Goal: Navigation & Orientation: Find specific page/section

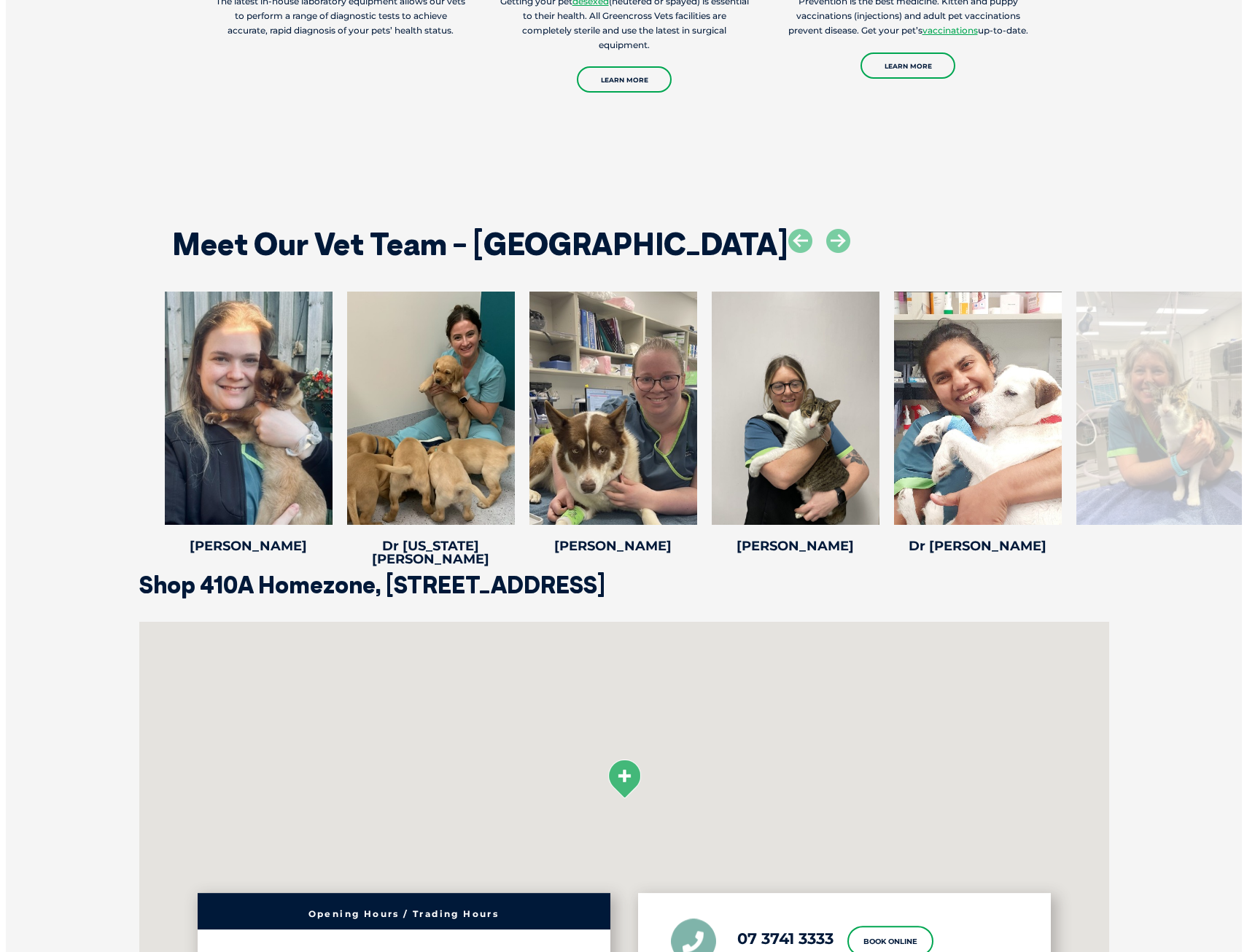
scroll to position [2187, 0]
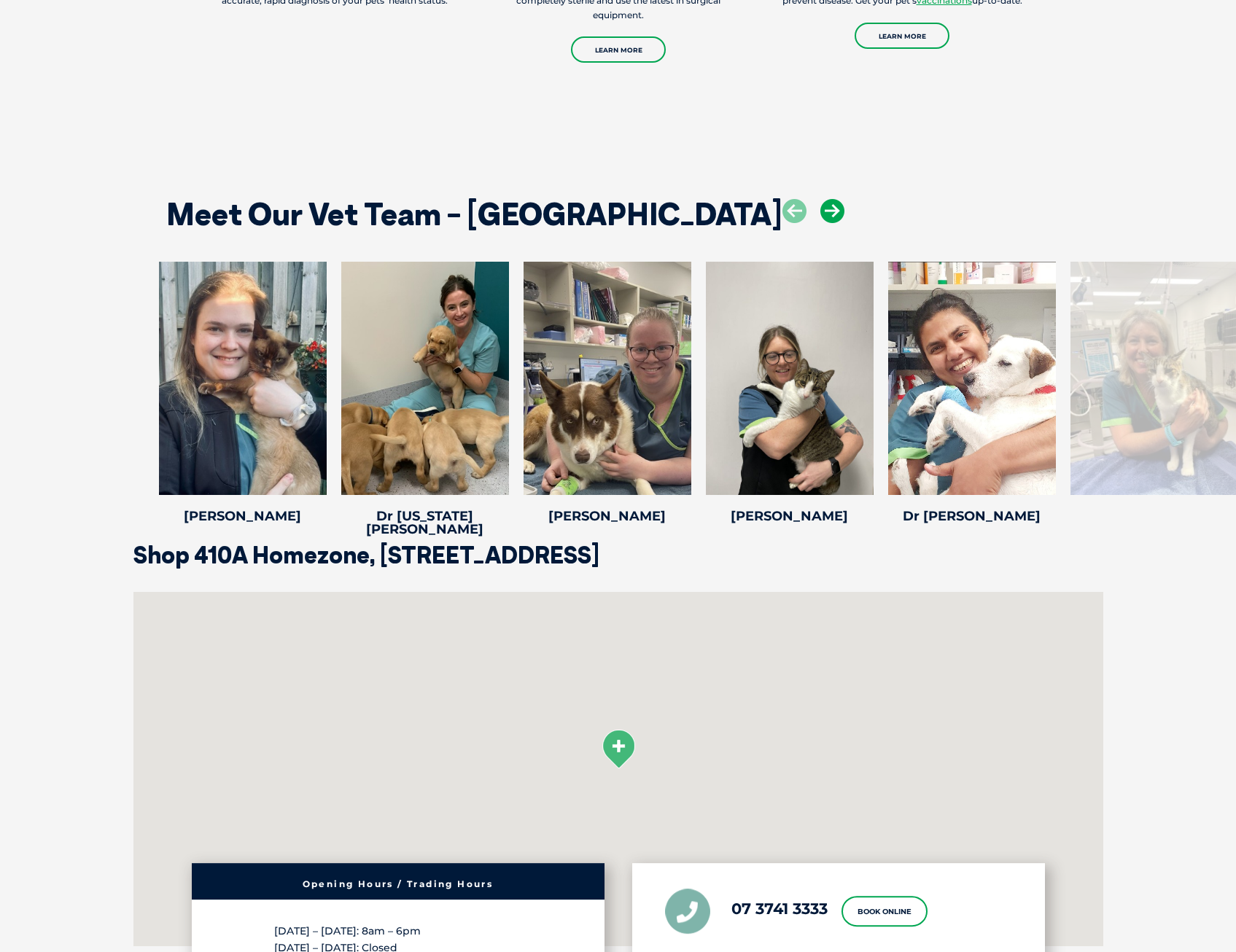
click at [820, 212] on icon at bounding box center [832, 211] width 24 height 24
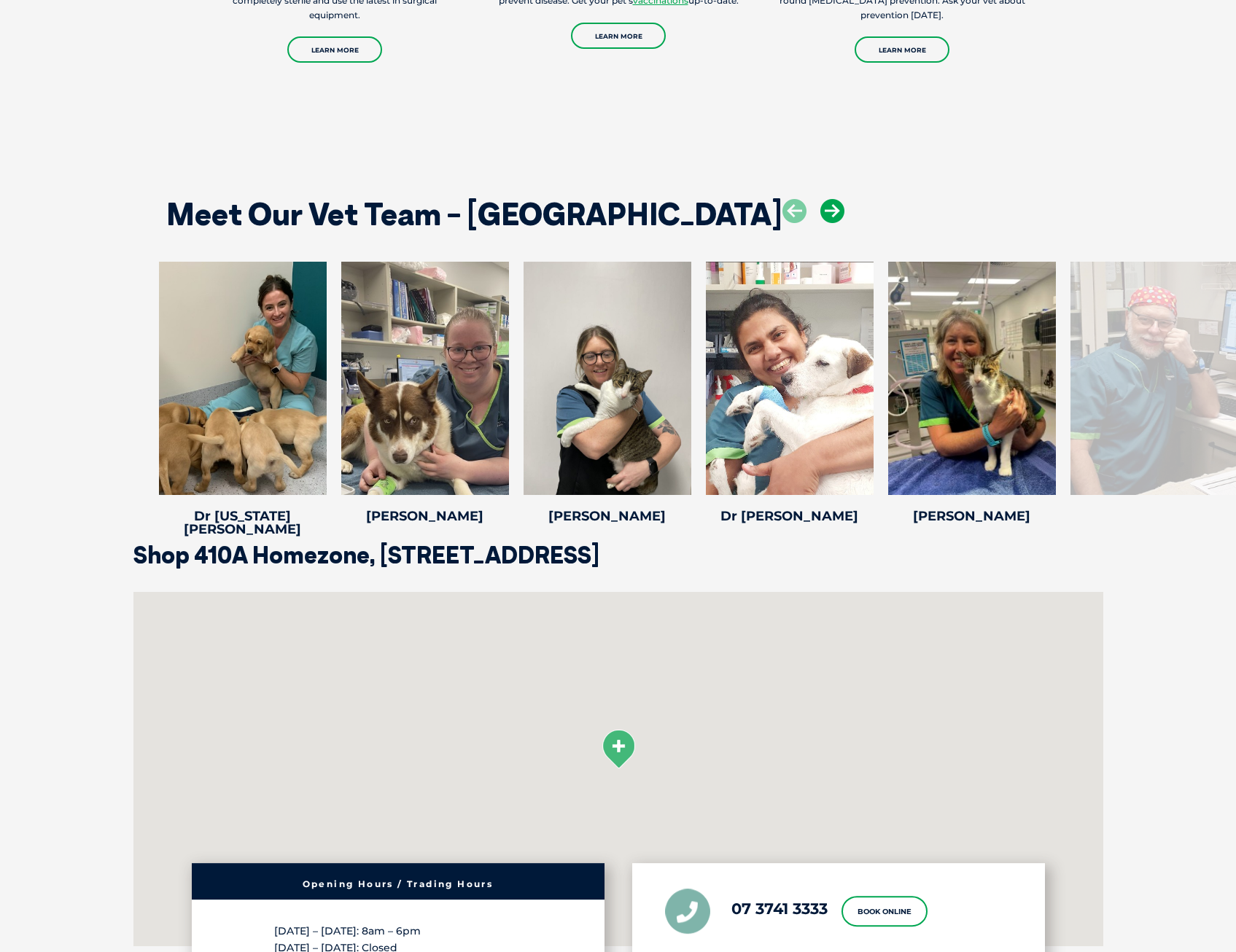
click at [820, 215] on icon at bounding box center [832, 211] width 24 height 24
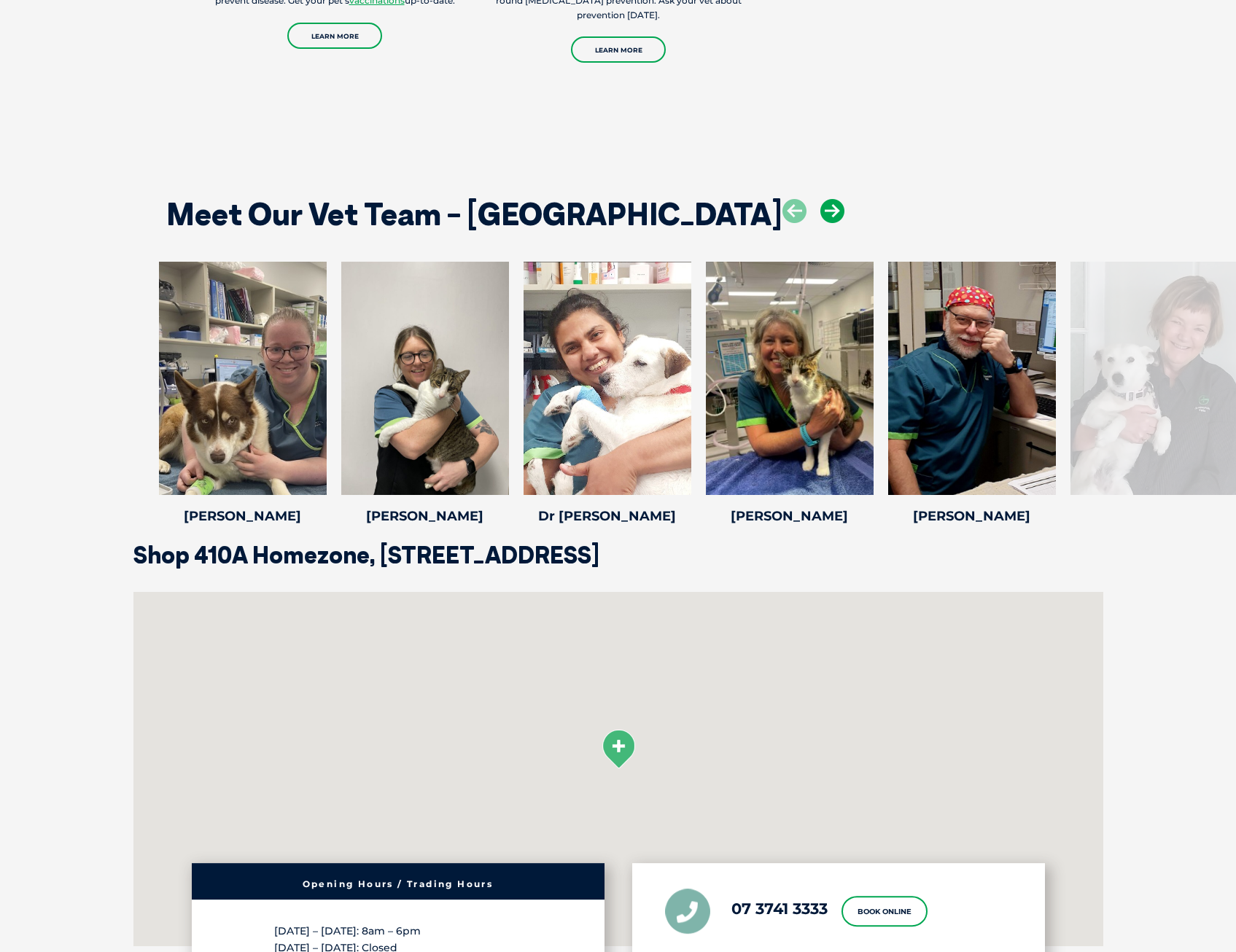
click at [820, 215] on icon at bounding box center [832, 211] width 24 height 24
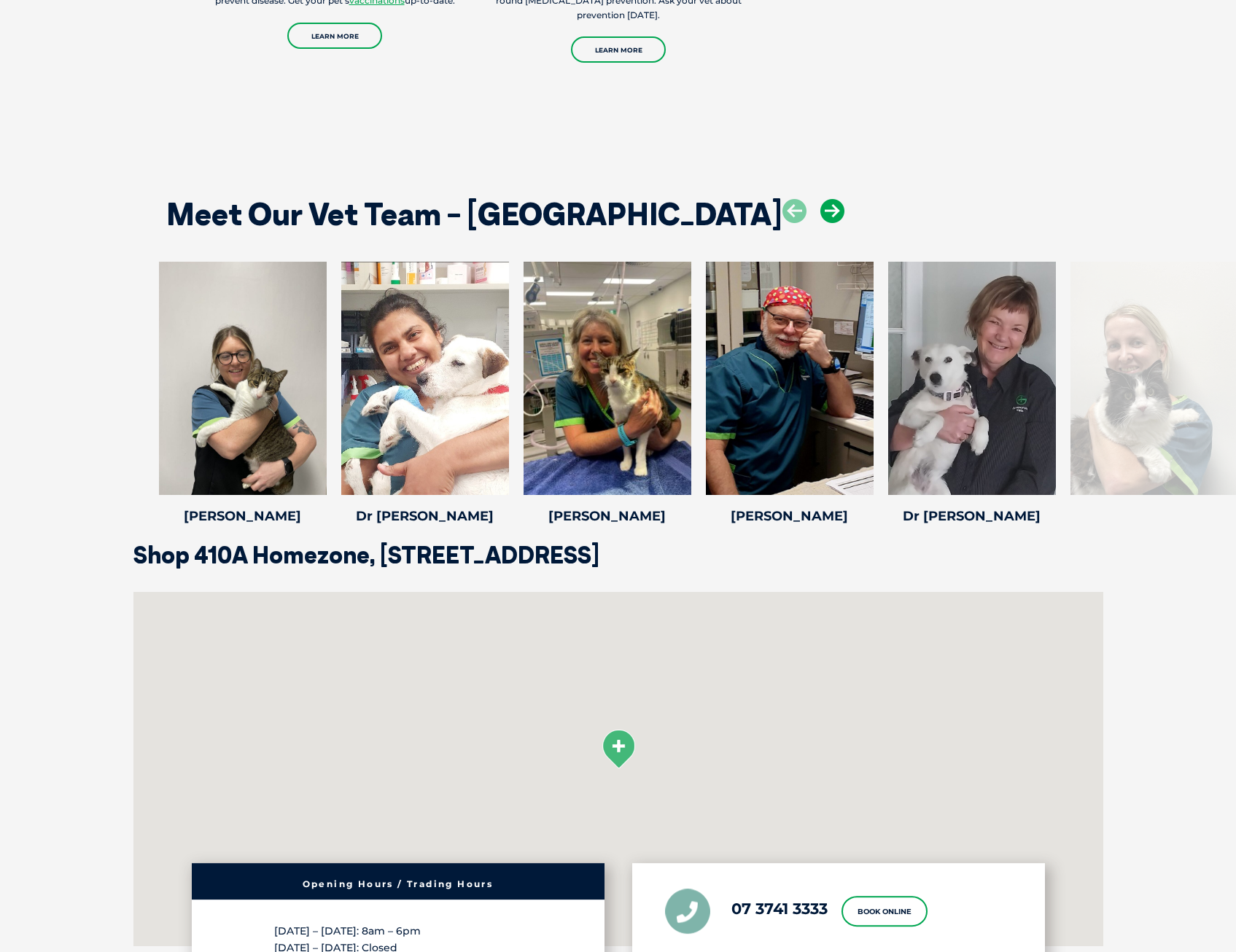
click at [820, 215] on icon at bounding box center [832, 211] width 24 height 24
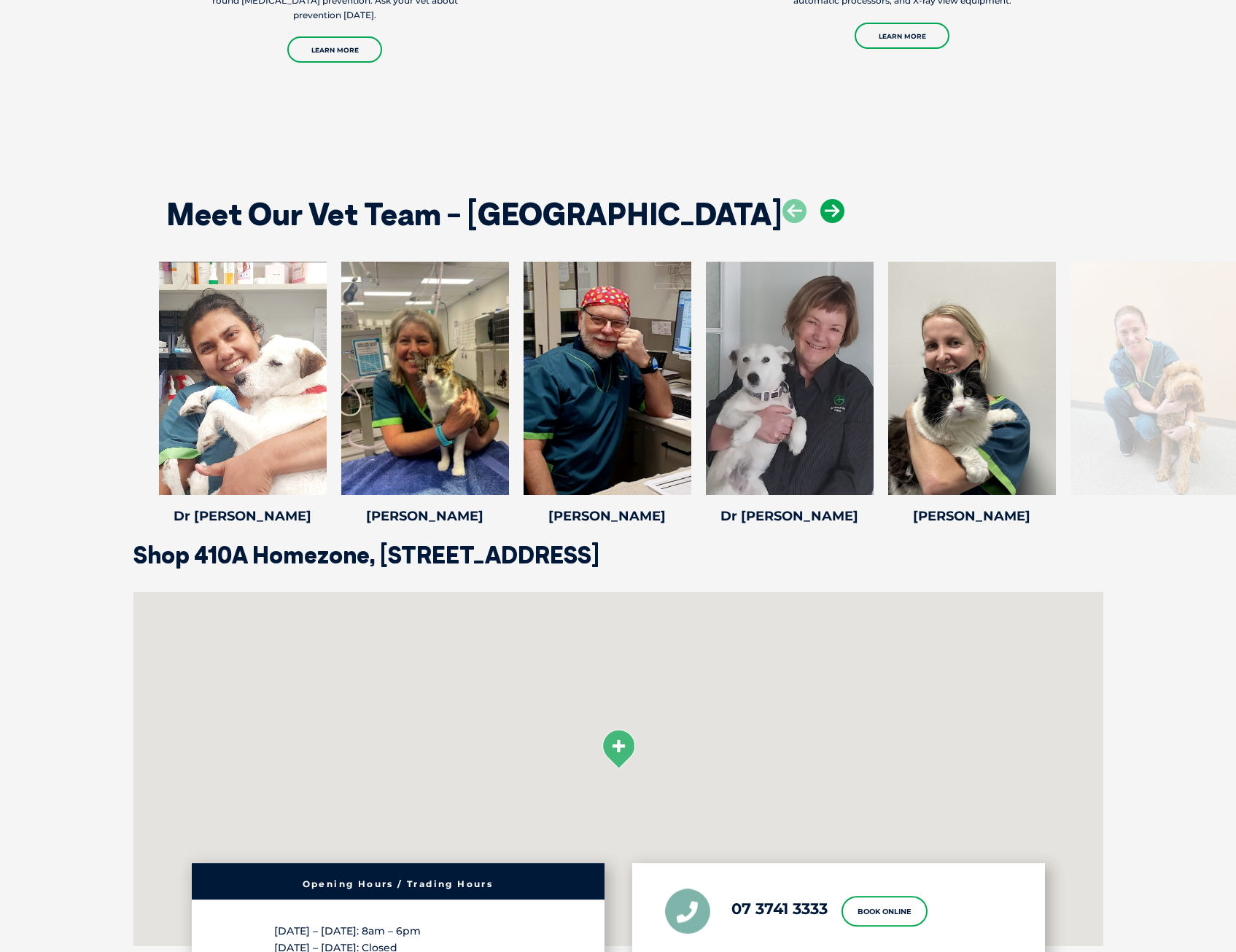
click at [820, 215] on icon at bounding box center [832, 211] width 24 height 24
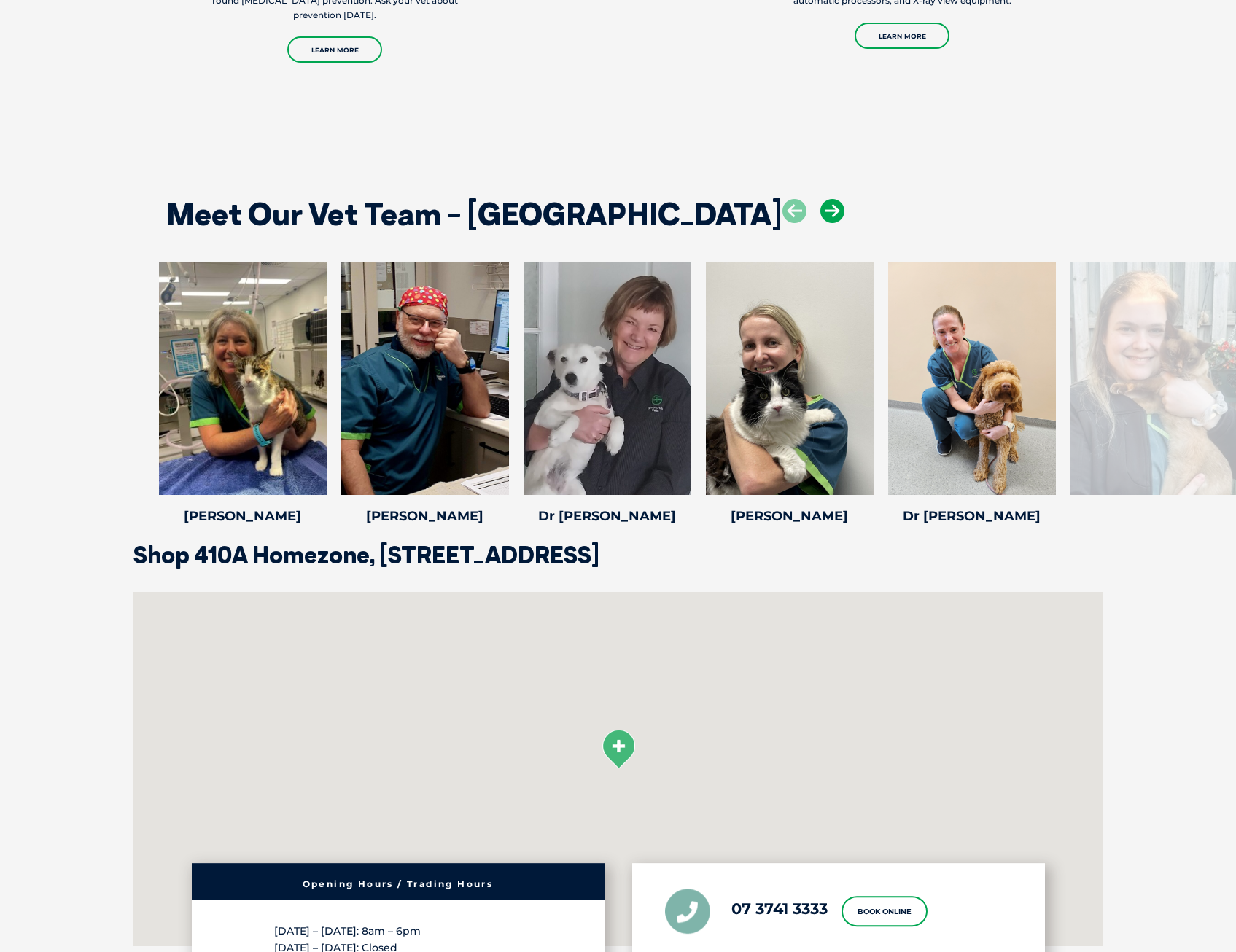
click at [820, 215] on icon at bounding box center [832, 211] width 24 height 24
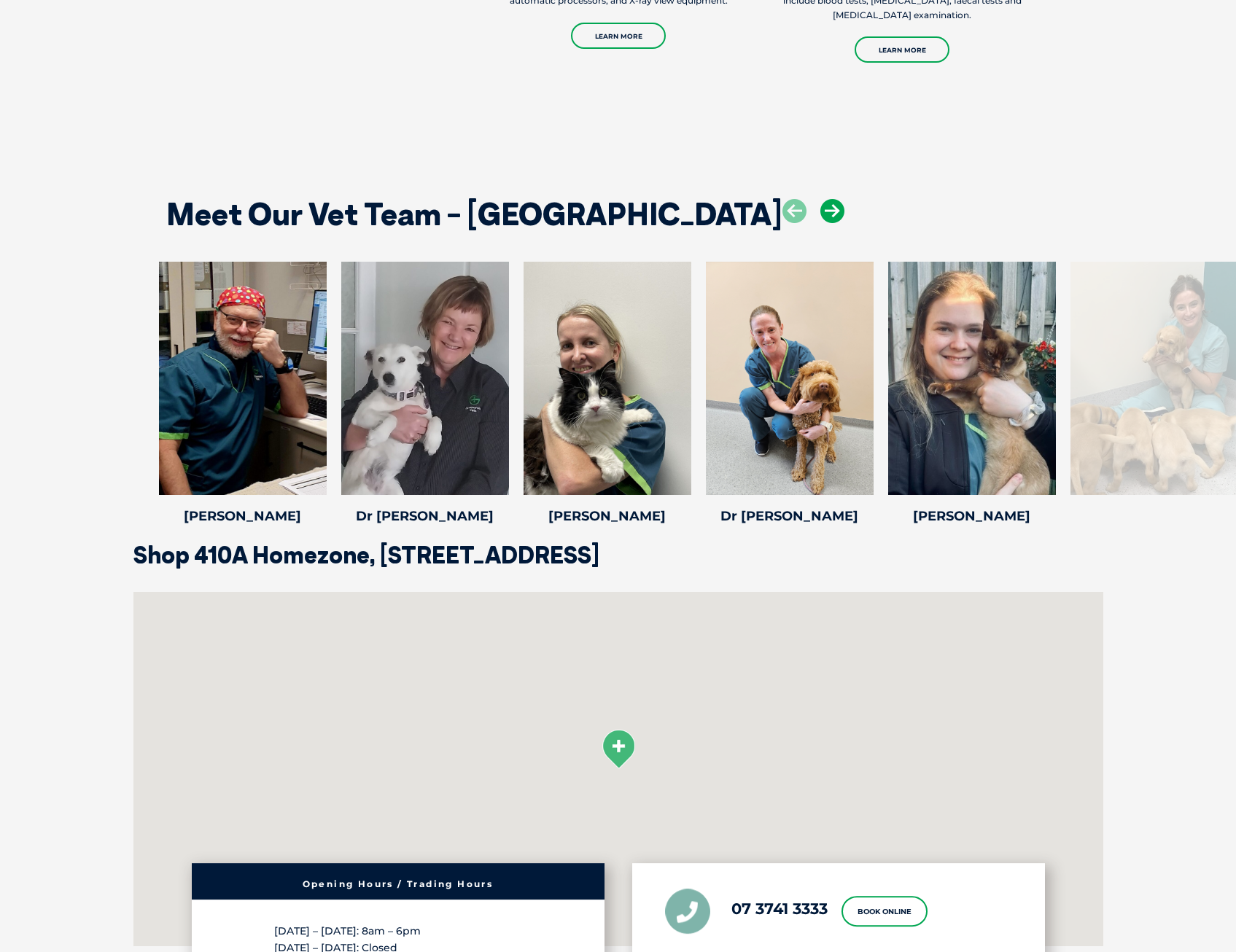
click at [820, 215] on icon at bounding box center [832, 211] width 24 height 24
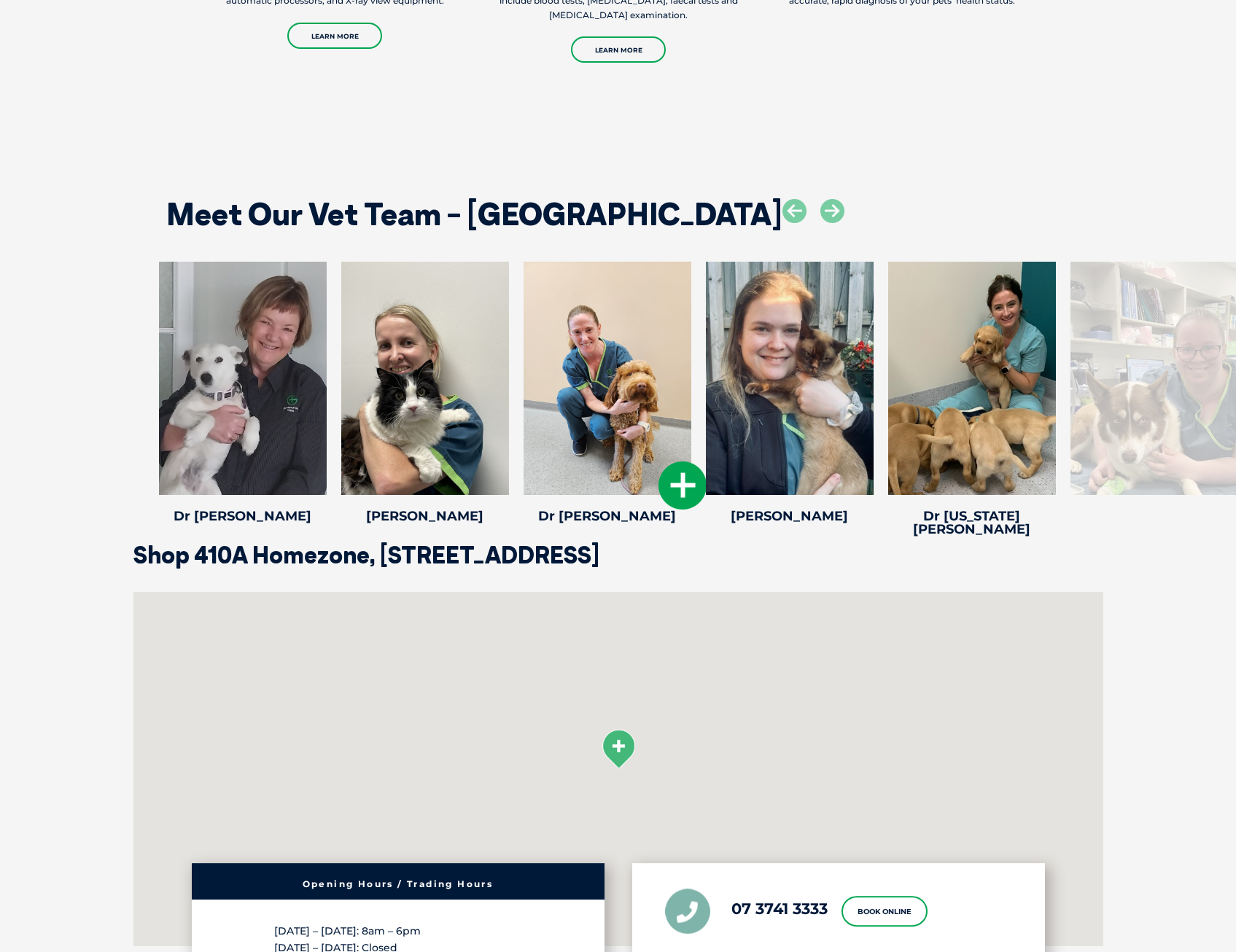
click at [676, 485] on icon at bounding box center [683, 486] width 48 height 48
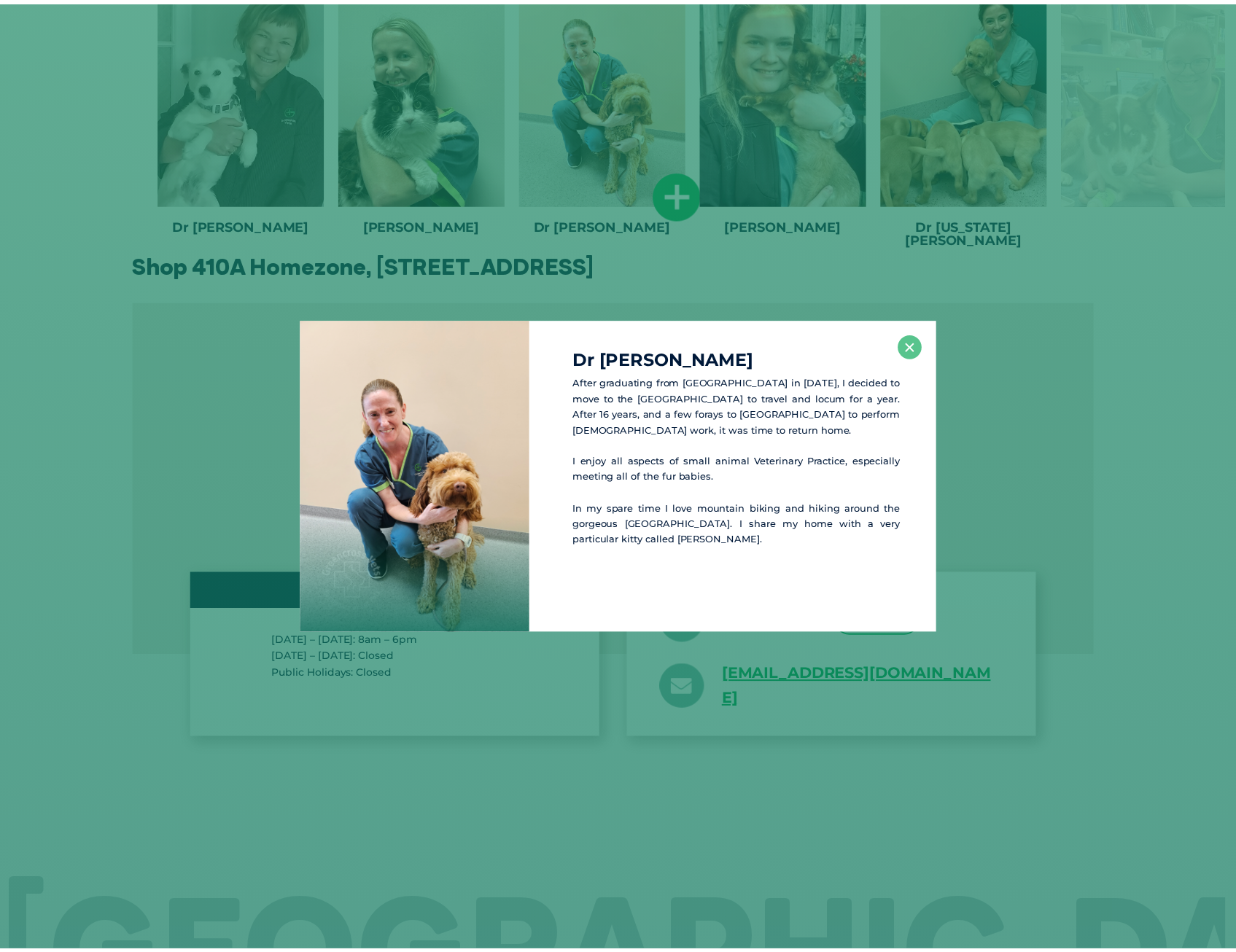
scroll to position [2480, 0]
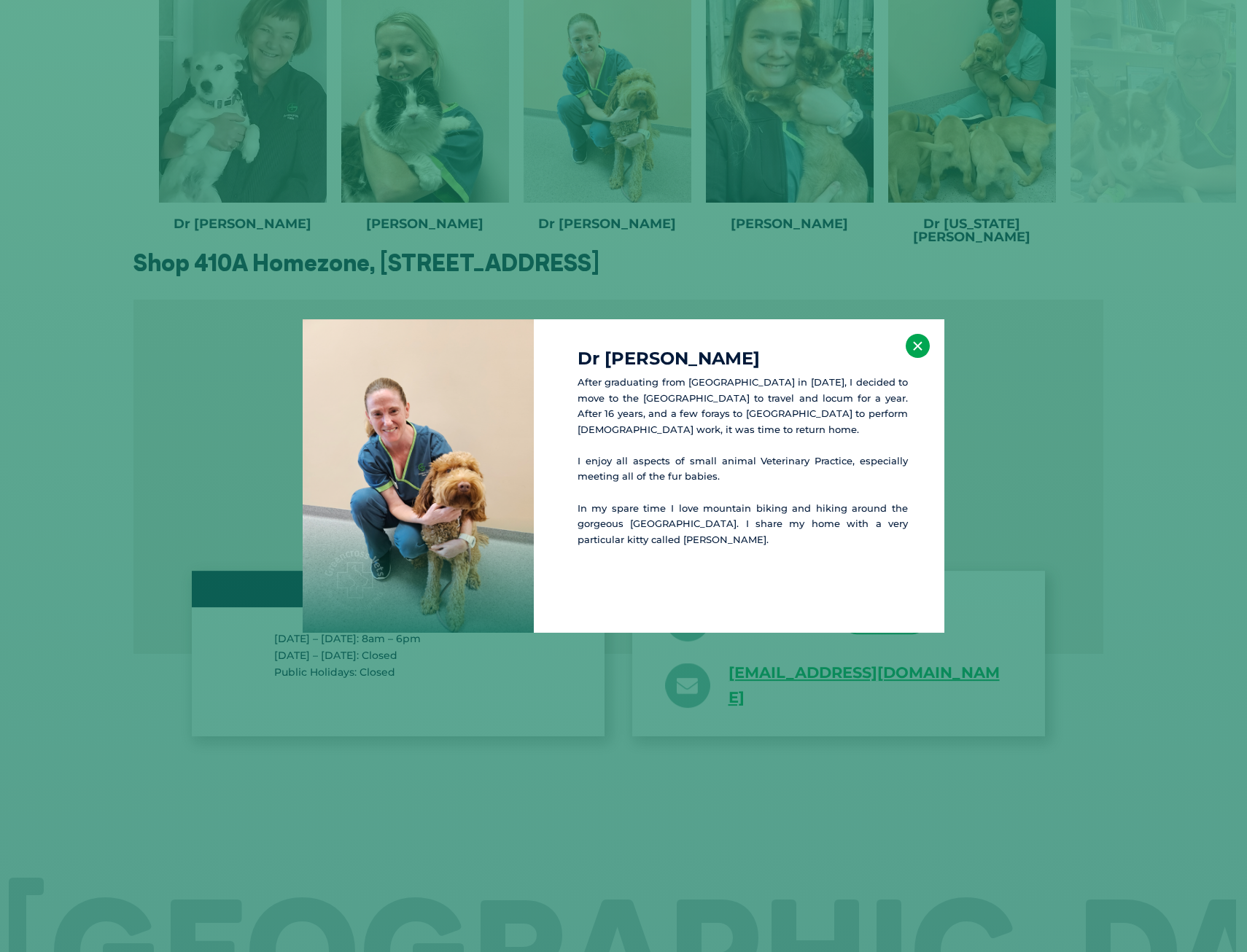
click at [908, 344] on button "×" at bounding box center [918, 346] width 24 height 24
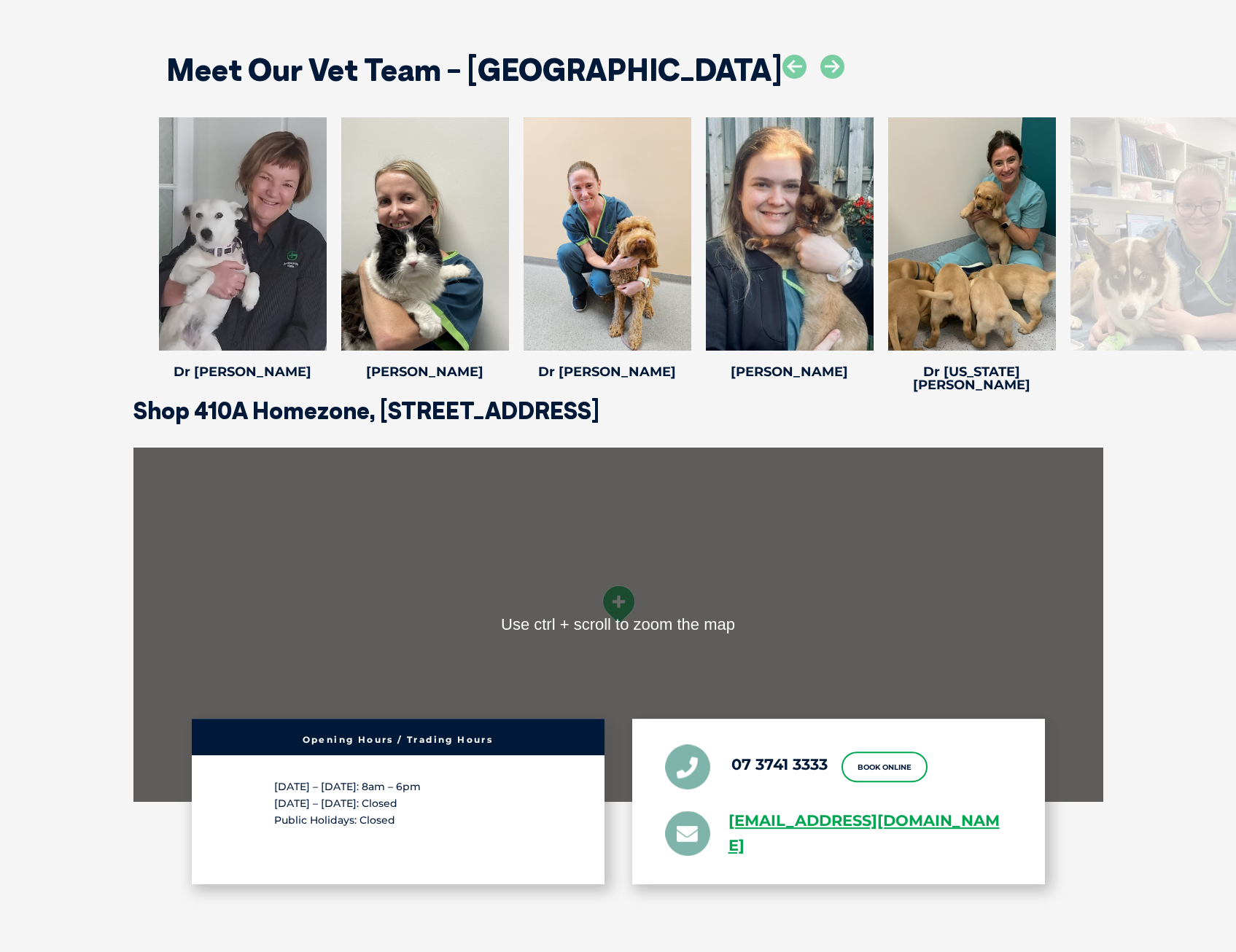
scroll to position [2042, 0]
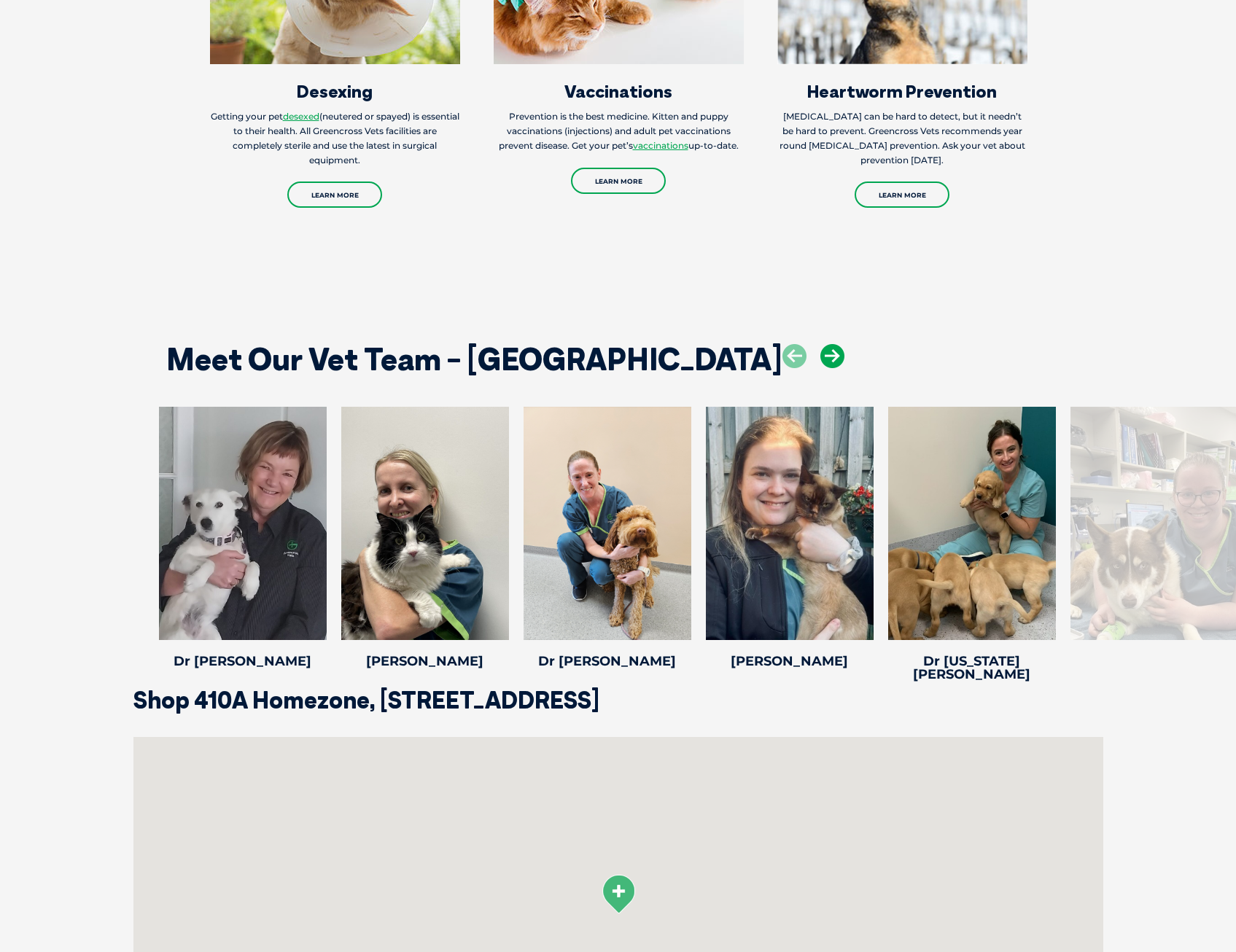
click at [820, 358] on icon at bounding box center [832, 356] width 24 height 24
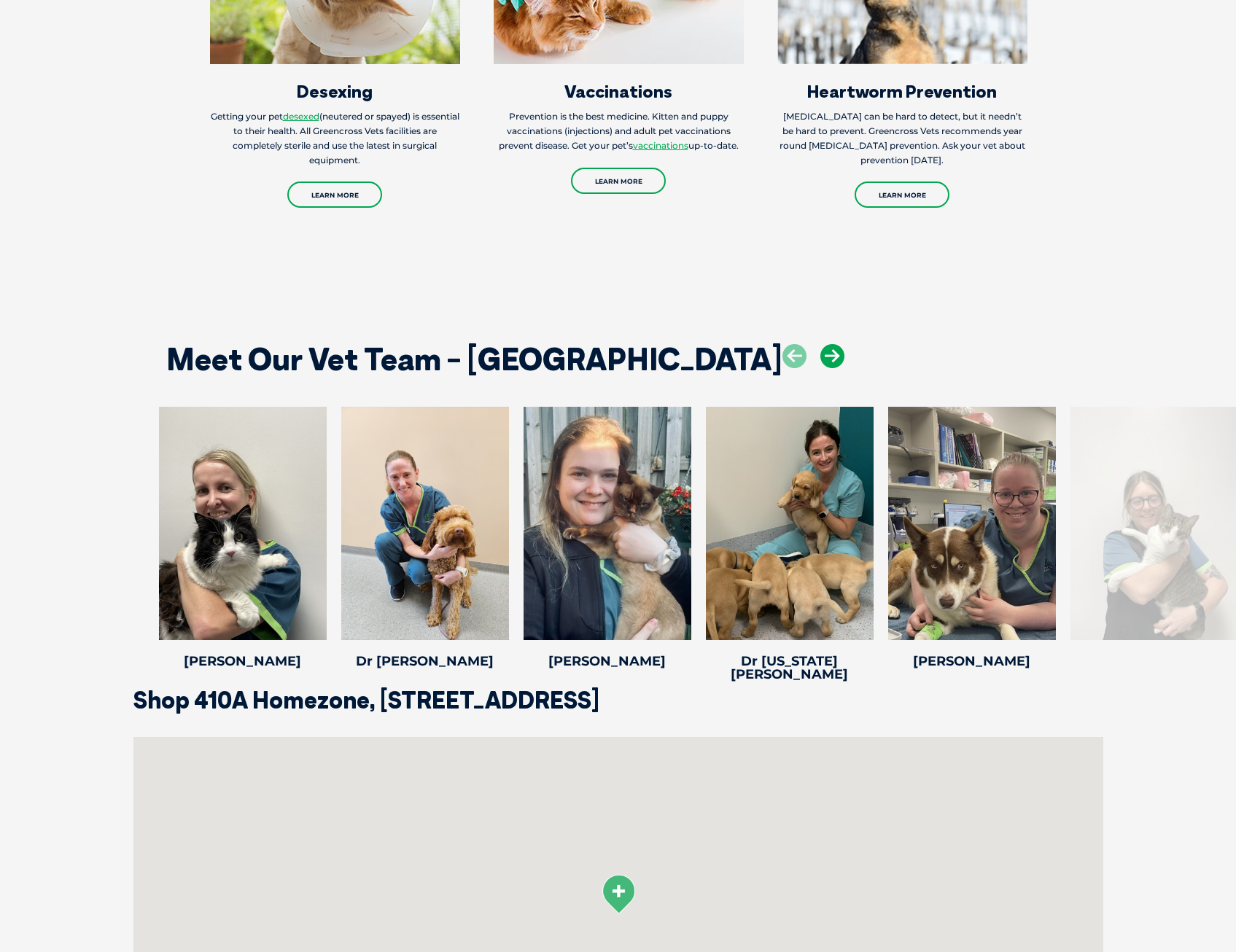
click at [820, 358] on icon at bounding box center [832, 356] width 24 height 24
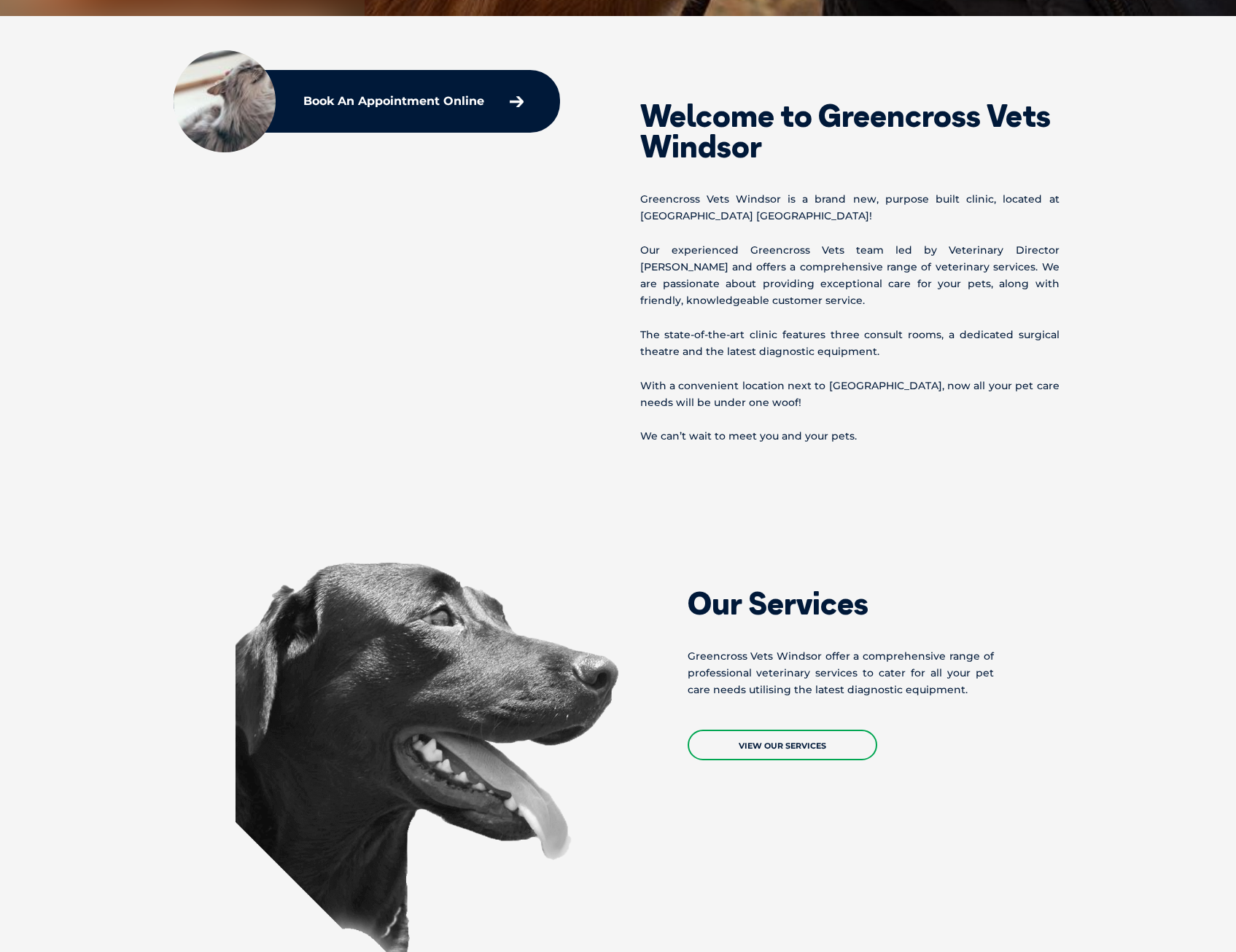
scroll to position [550, 0]
